Goal: Task Accomplishment & Management: Manage account settings

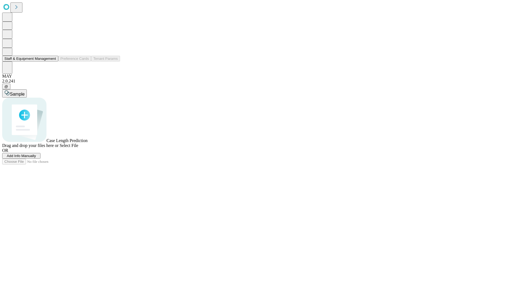
click at [52, 62] on button "Staff & Equipment Management" at bounding box center [30, 59] width 56 height 6
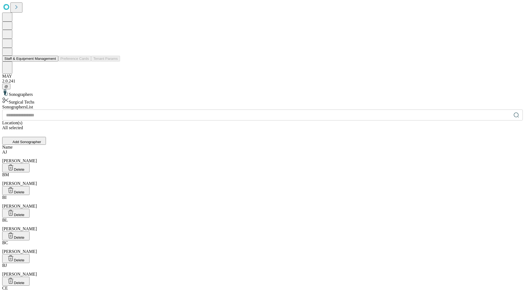
click at [52, 62] on button "Staff & Equipment Management" at bounding box center [30, 59] width 56 height 6
